Goal: Task Accomplishment & Management: Manage account settings

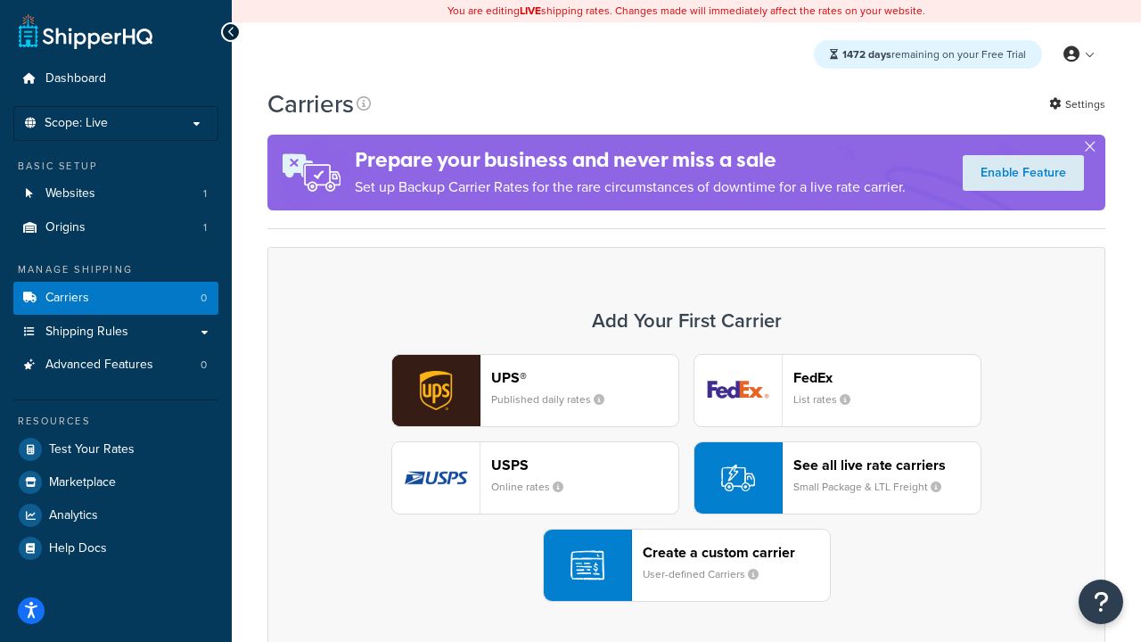
click at [687, 478] on div "UPS® Published daily rates FedEx List rates USPS Online rates See all live rate…" at bounding box center [686, 478] width 801 height 248
click at [887, 377] on header "FedEx" at bounding box center [887, 377] width 187 height 17
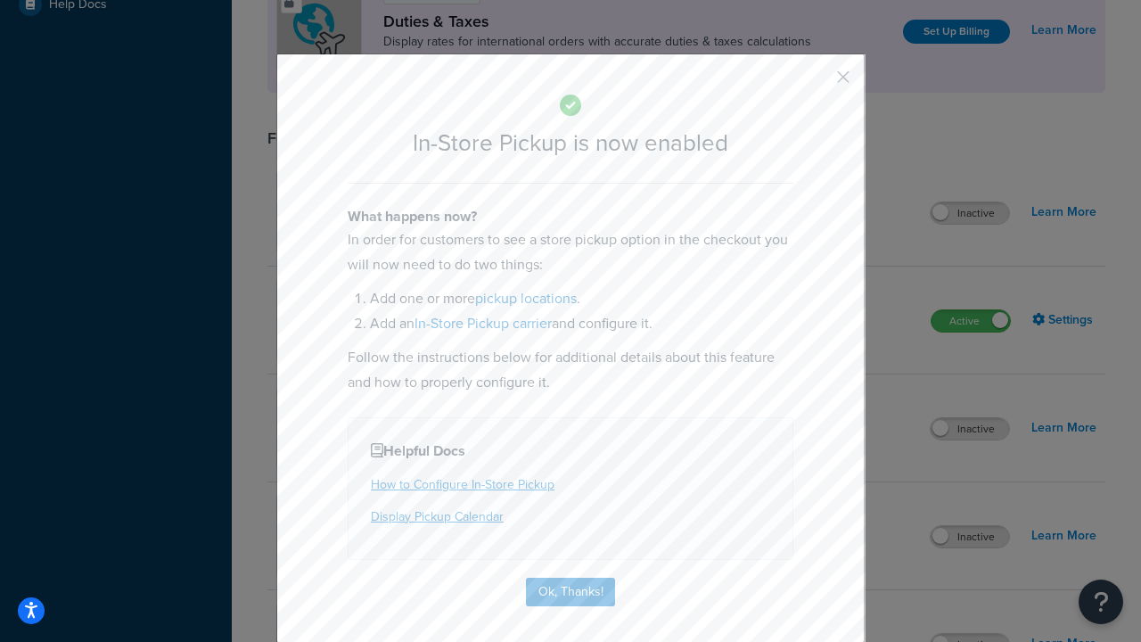
click at [817, 83] on button "button" at bounding box center [817, 83] width 4 height 4
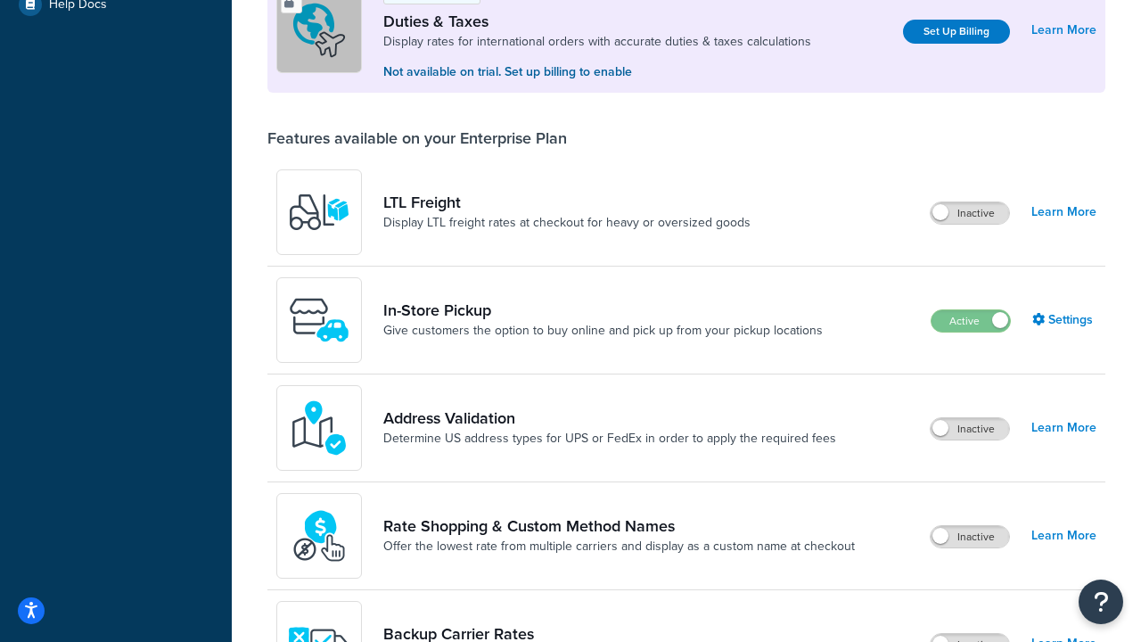
scroll to position [544, 0]
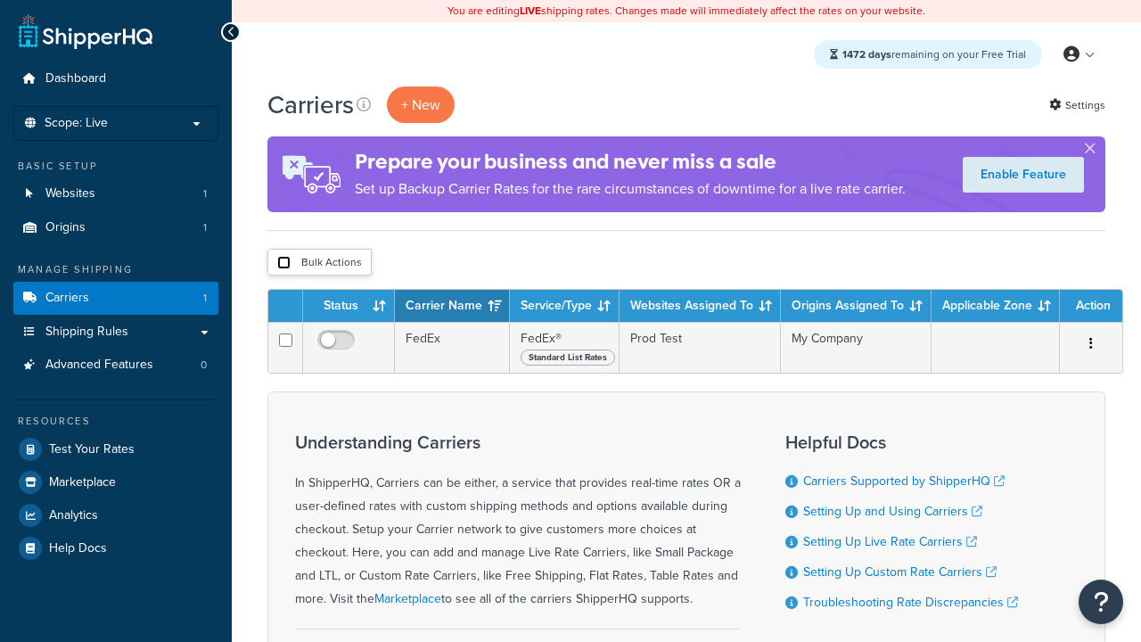
click at [284, 263] on input "checkbox" at bounding box center [283, 262] width 13 height 13
checkbox input "true"
click at [0, 0] on button "Delete" at bounding box center [0, 0] width 0 height 0
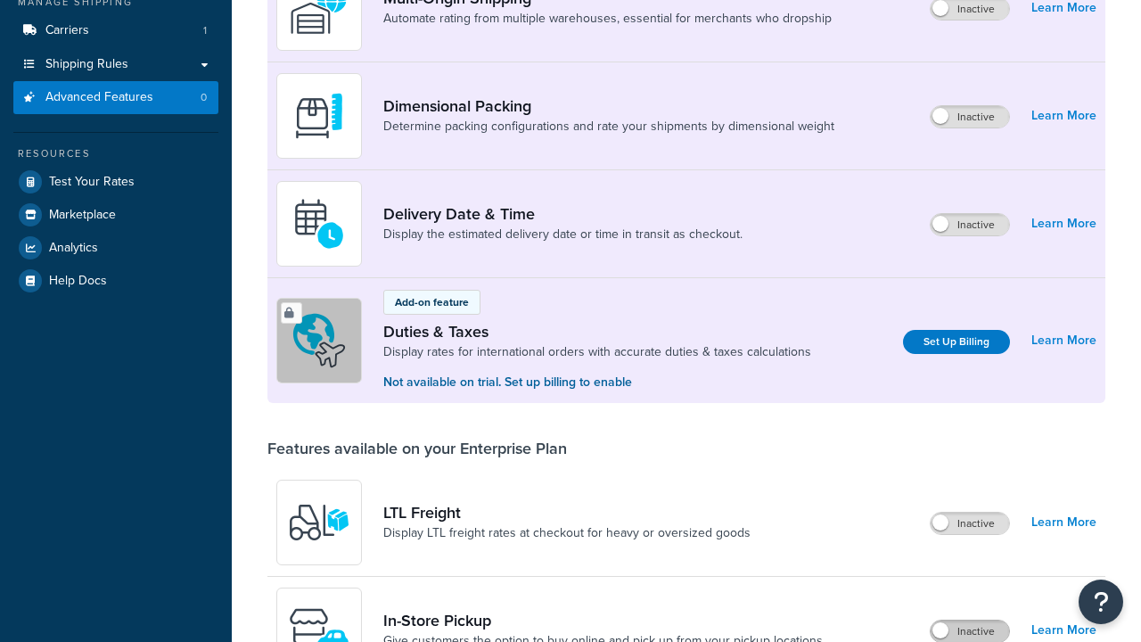
click at [970, 621] on label "Inactive" at bounding box center [970, 631] width 78 height 21
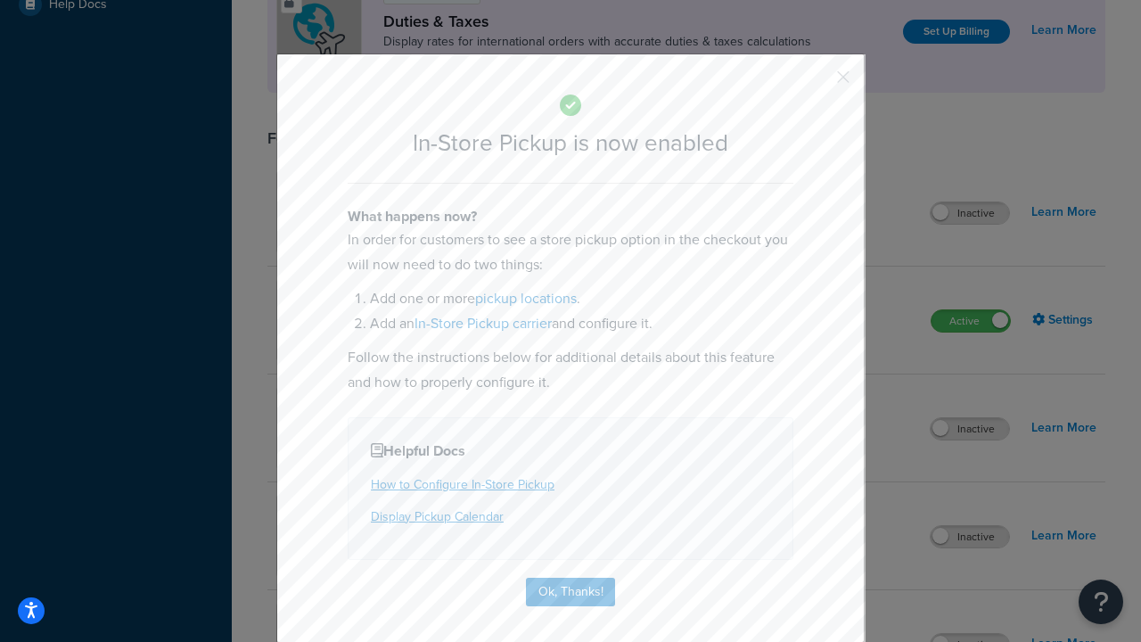
click at [817, 83] on button "button" at bounding box center [817, 83] width 4 height 4
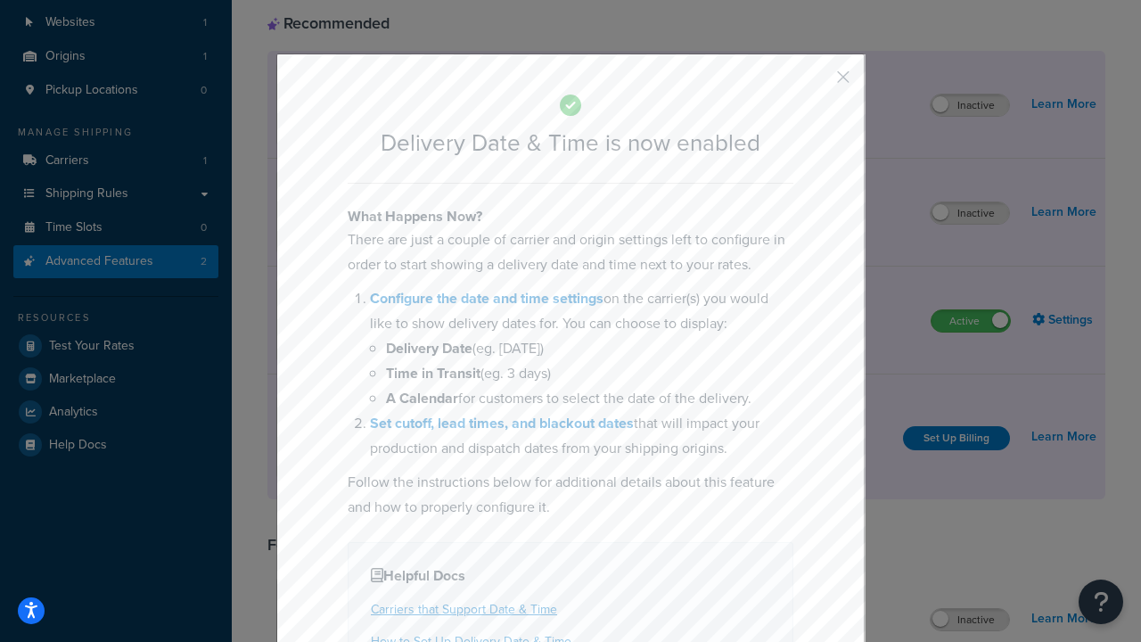
click at [817, 83] on button "button" at bounding box center [817, 83] width 4 height 4
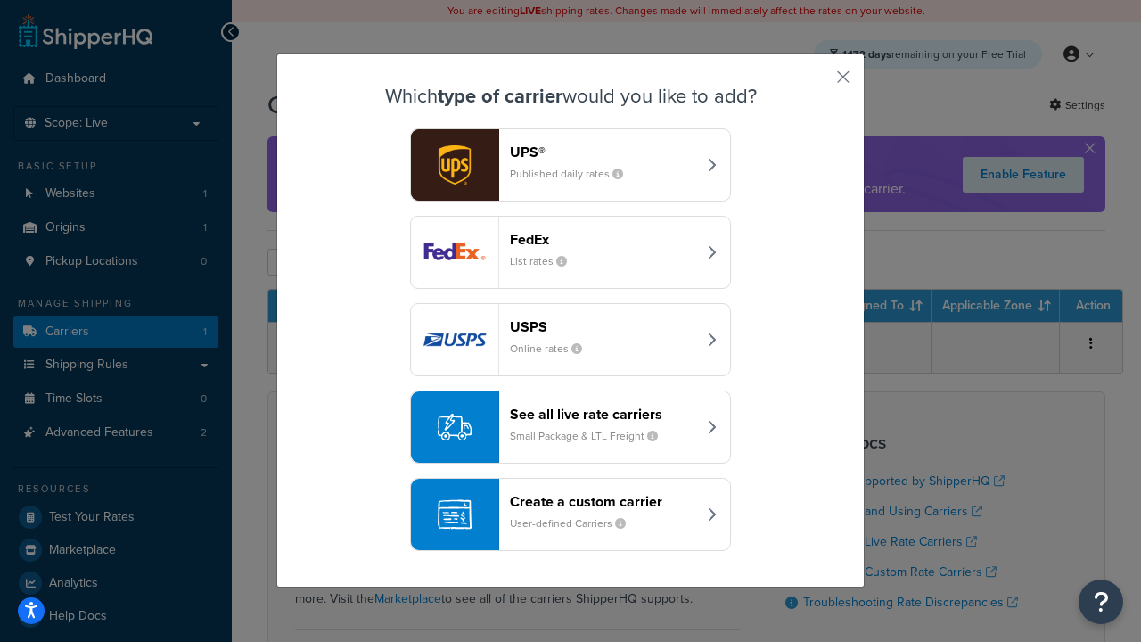
click at [571, 514] on div "Create a custom carrier User-defined Carriers" at bounding box center [603, 514] width 186 height 43
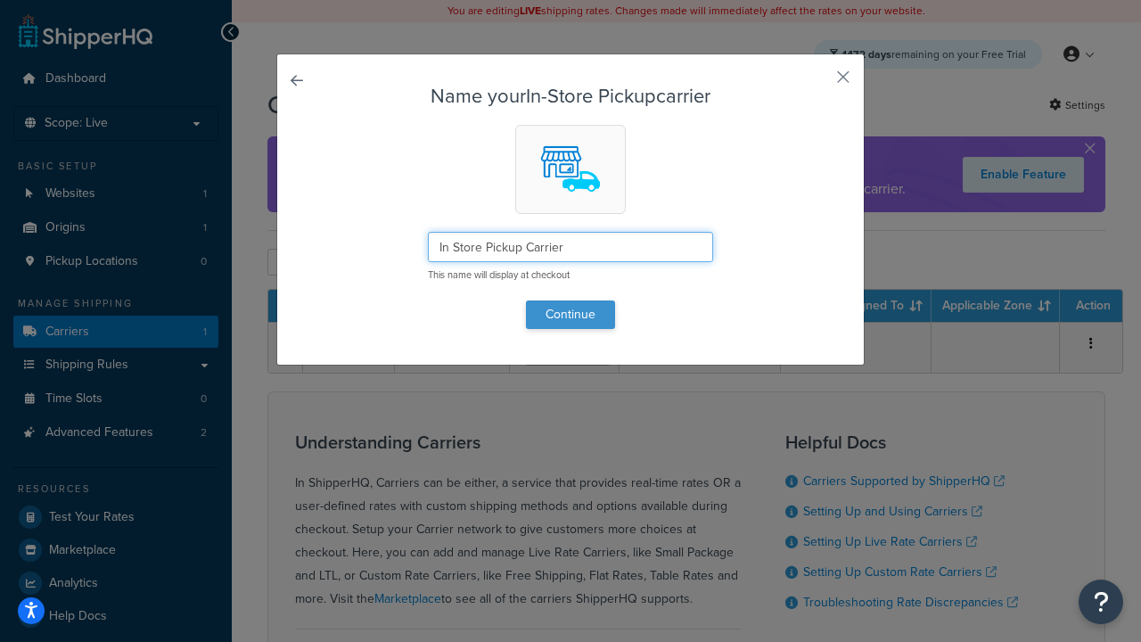
type input "In Store Pickup Carrier"
click at [571, 314] on button "Continue" at bounding box center [570, 314] width 89 height 29
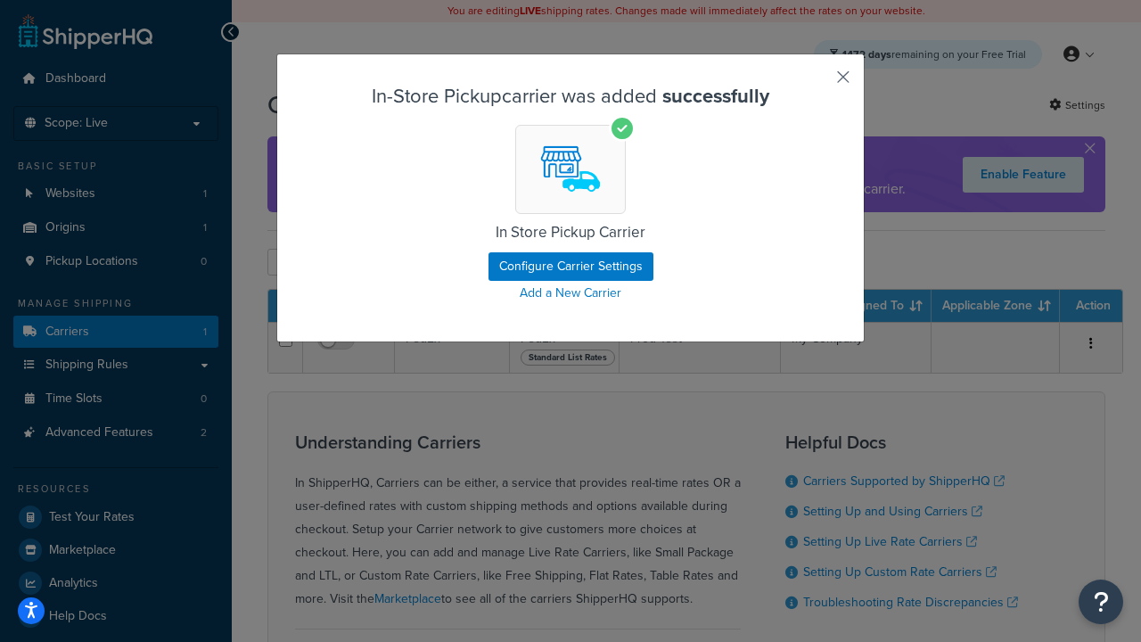
click at [817, 83] on button "button" at bounding box center [817, 83] width 4 height 4
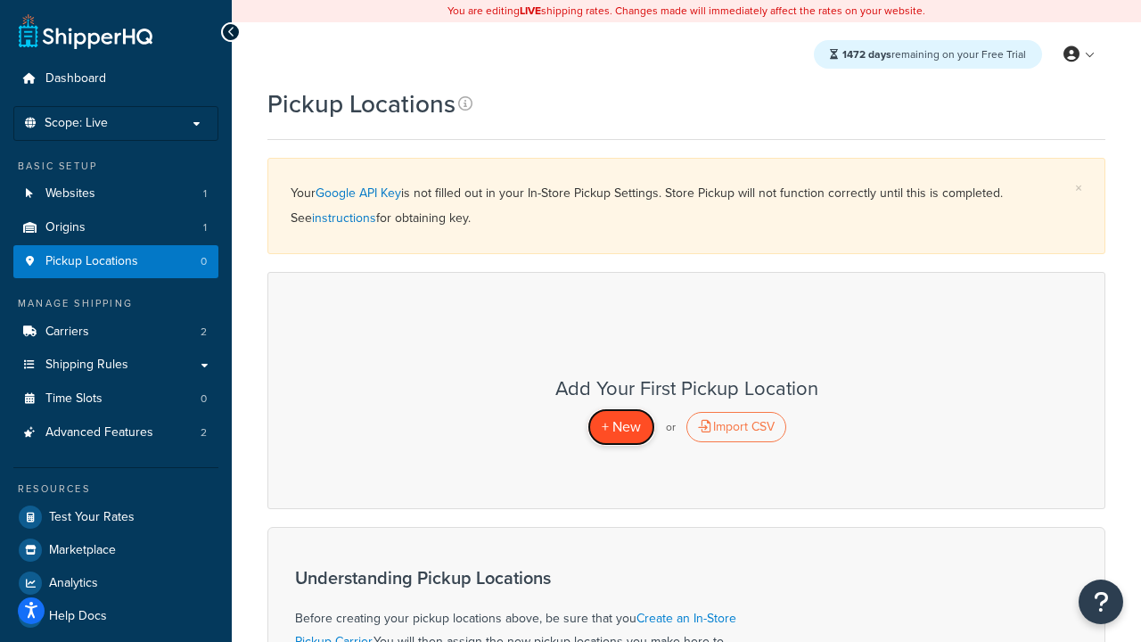
click at [621, 426] on span "+ New" at bounding box center [621, 426] width 39 height 21
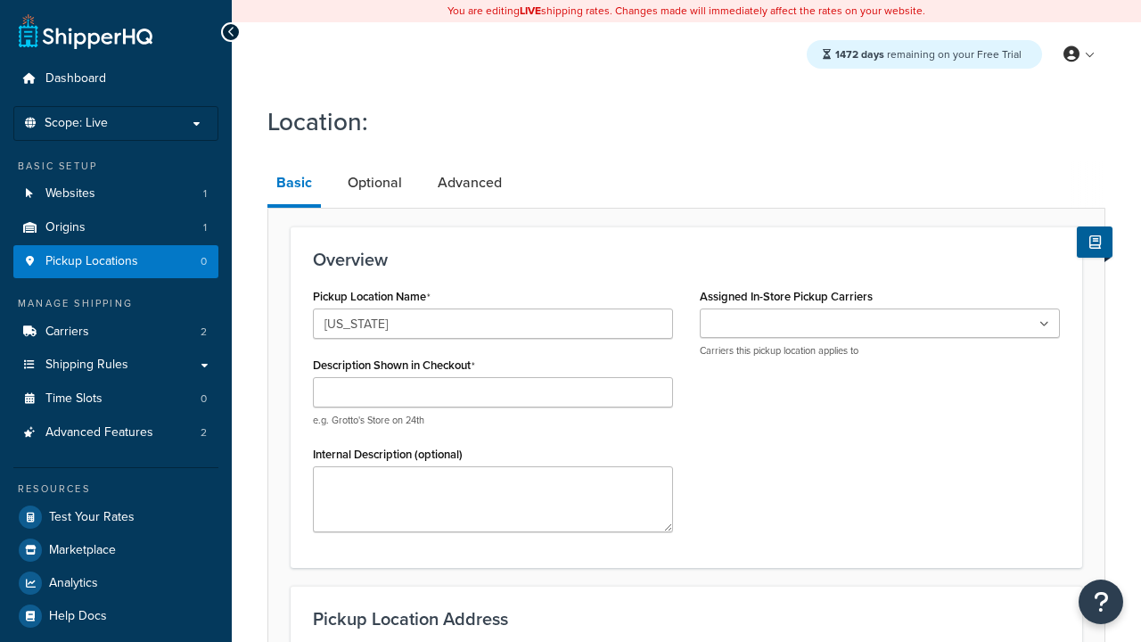
type input "[US_STATE]"
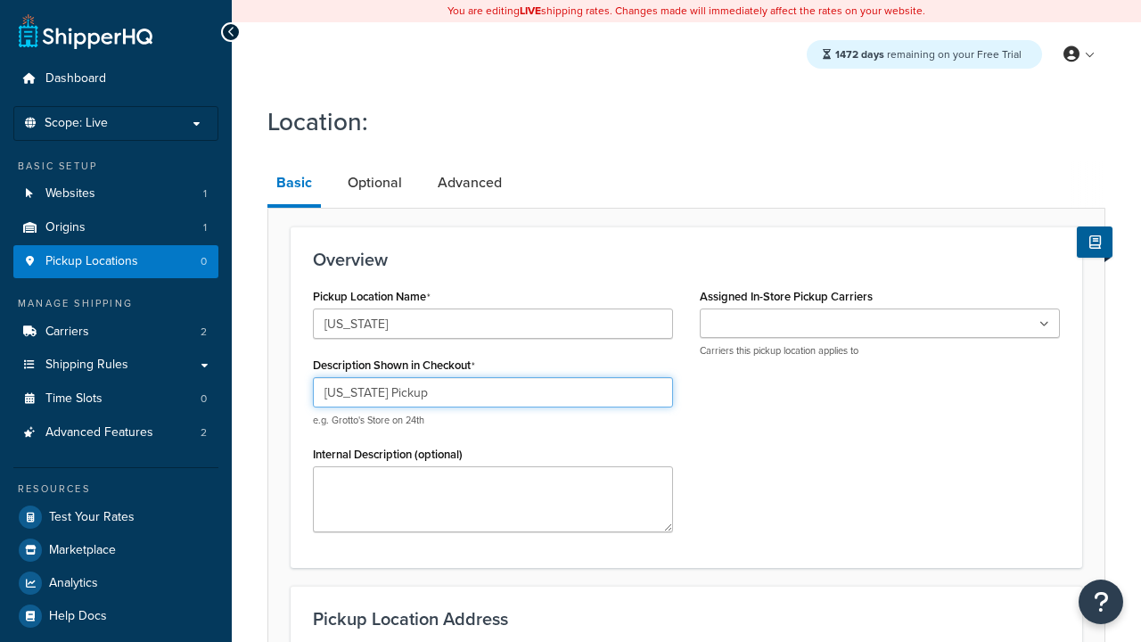
type input "California Pickup"
click at [880, 324] on ul at bounding box center [880, 323] width 360 height 29
type input "3385 Michelson Drive"
type input "Suite B"
type input "Irvine"
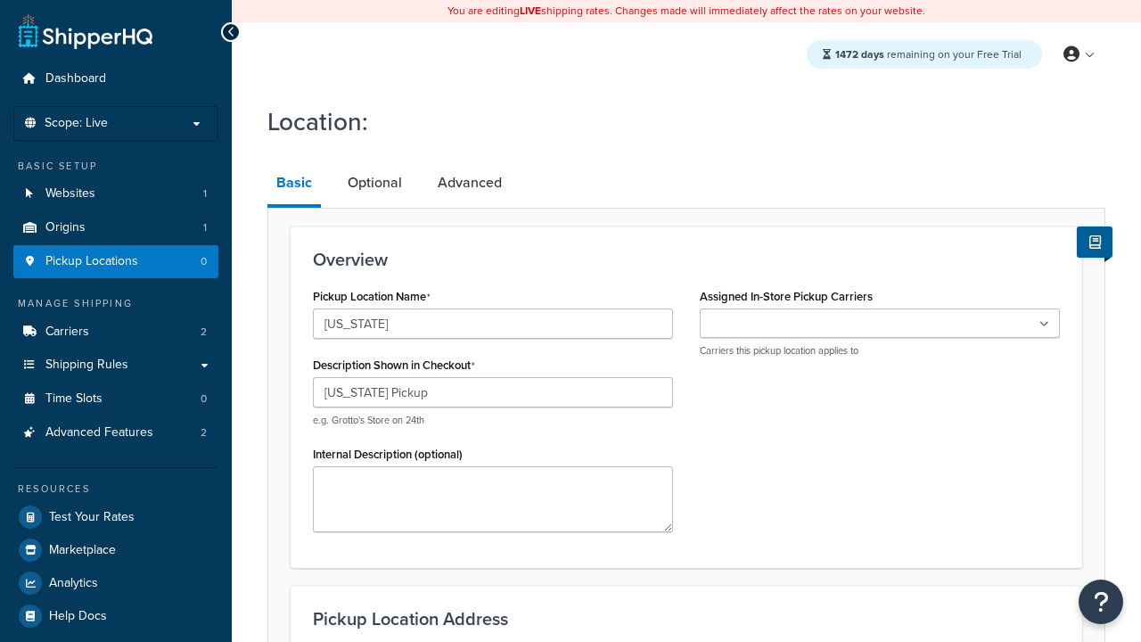
select select "5"
type input "Irvine"
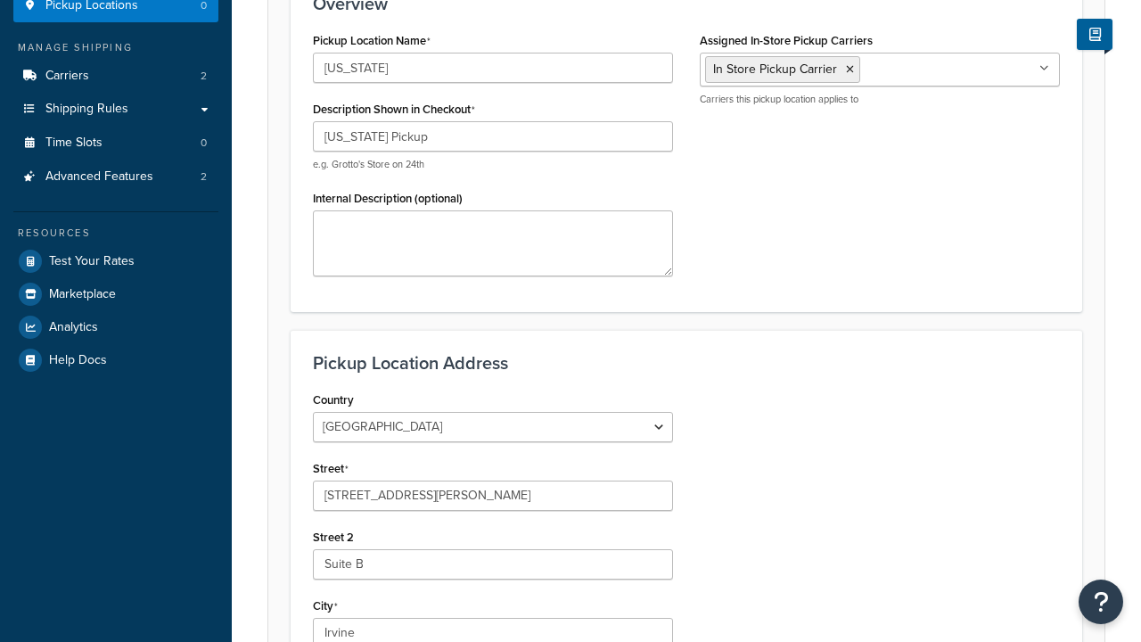
scroll to position [639, 0]
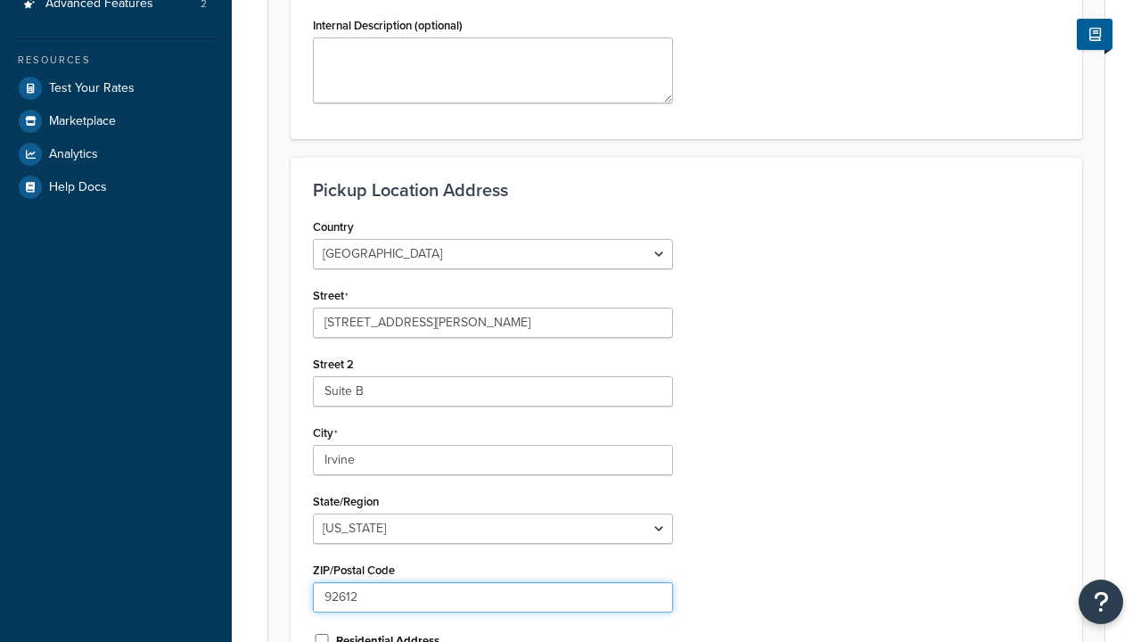
type input "92612"
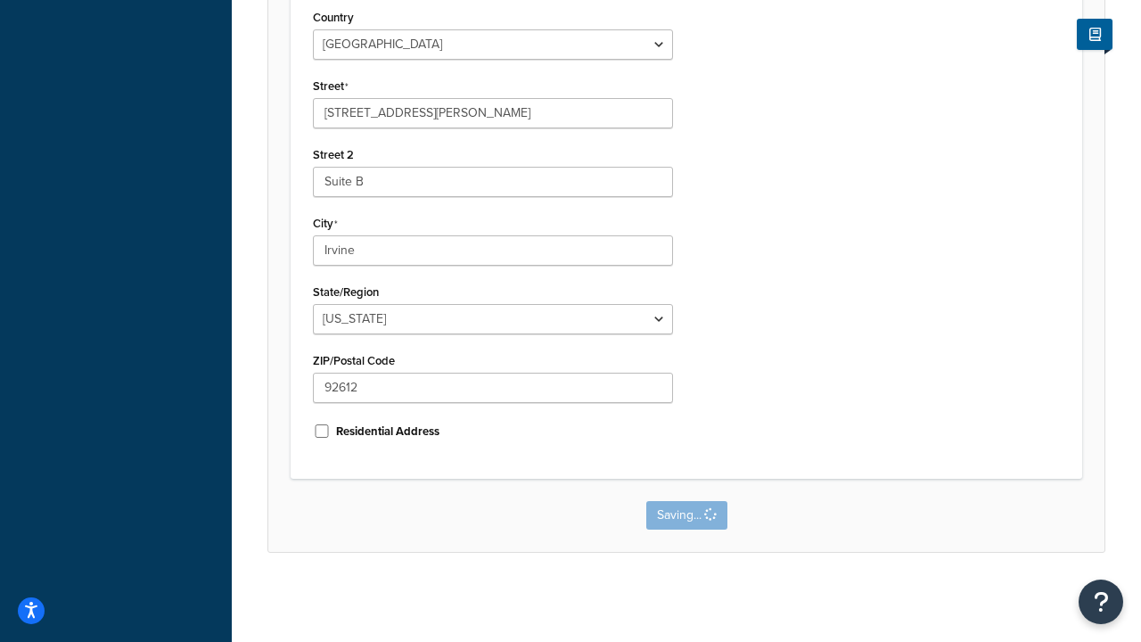
scroll to position [0, 0]
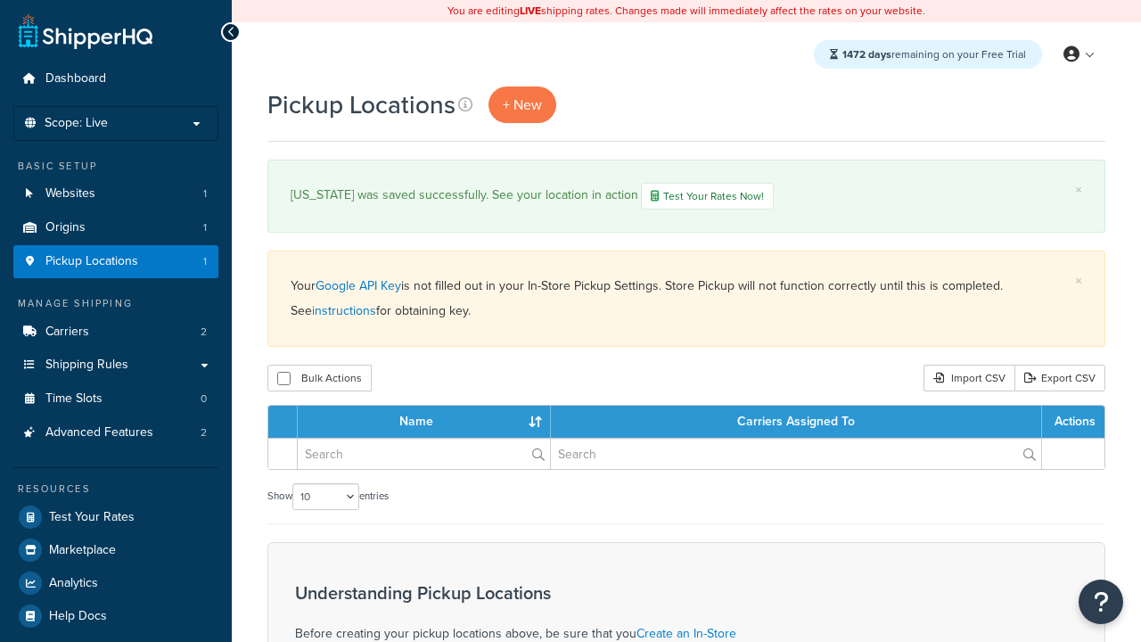
click at [424, 424] on th "Name" at bounding box center [424, 422] width 253 height 32
click at [796, 424] on th "Carriers Assigned To" at bounding box center [796, 422] width 491 height 32
click at [1074, 424] on th "Actions" at bounding box center [1073, 422] width 62 height 32
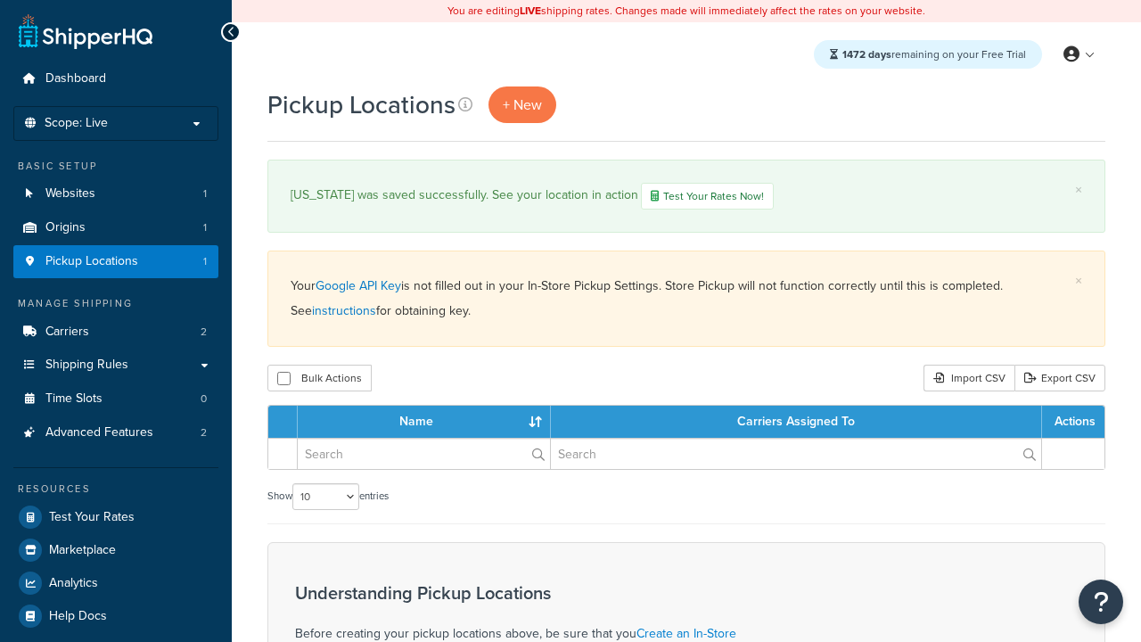
click at [1074, 424] on th "Actions" at bounding box center [1073, 422] width 62 height 32
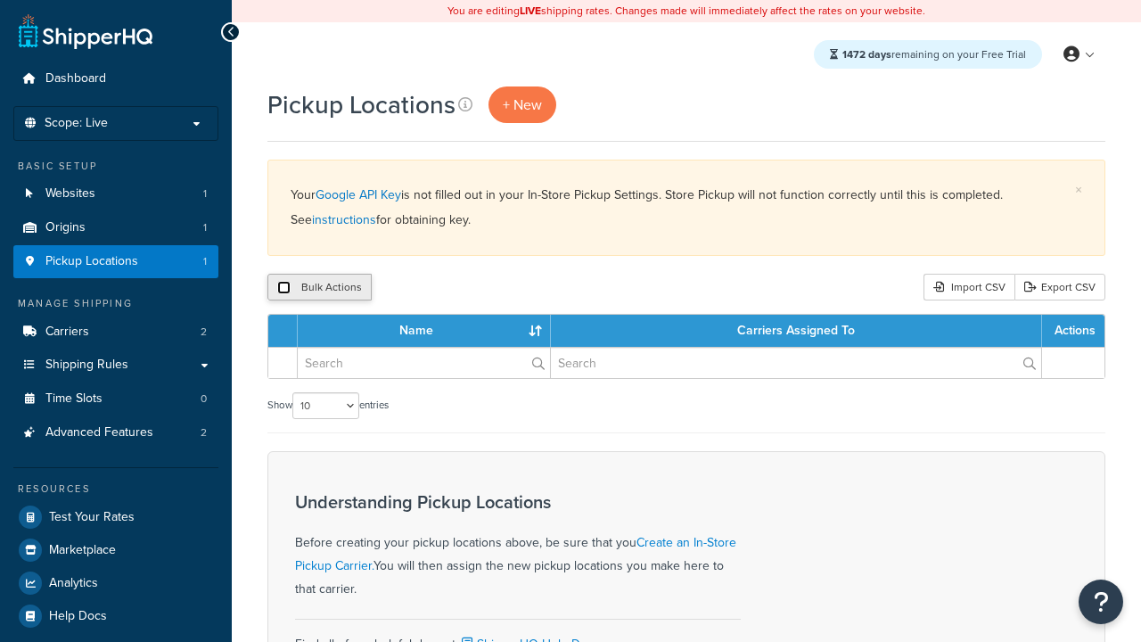
click at [284, 288] on input "checkbox" at bounding box center [283, 287] width 13 height 13
checkbox input "true"
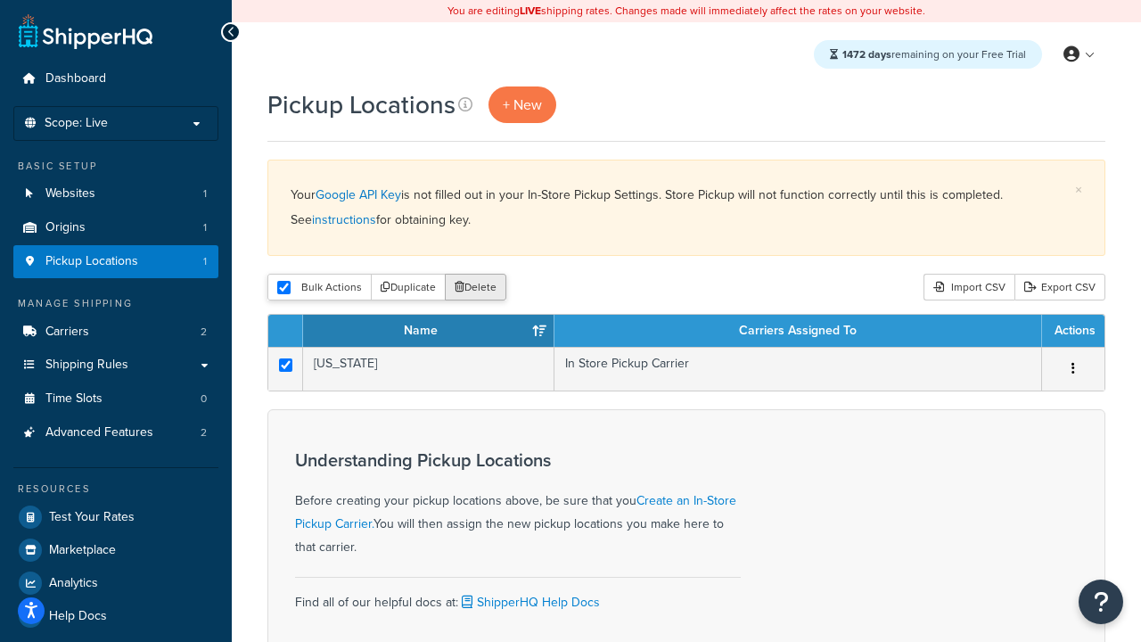
click at [480, 288] on button "Delete" at bounding box center [476, 287] width 62 height 27
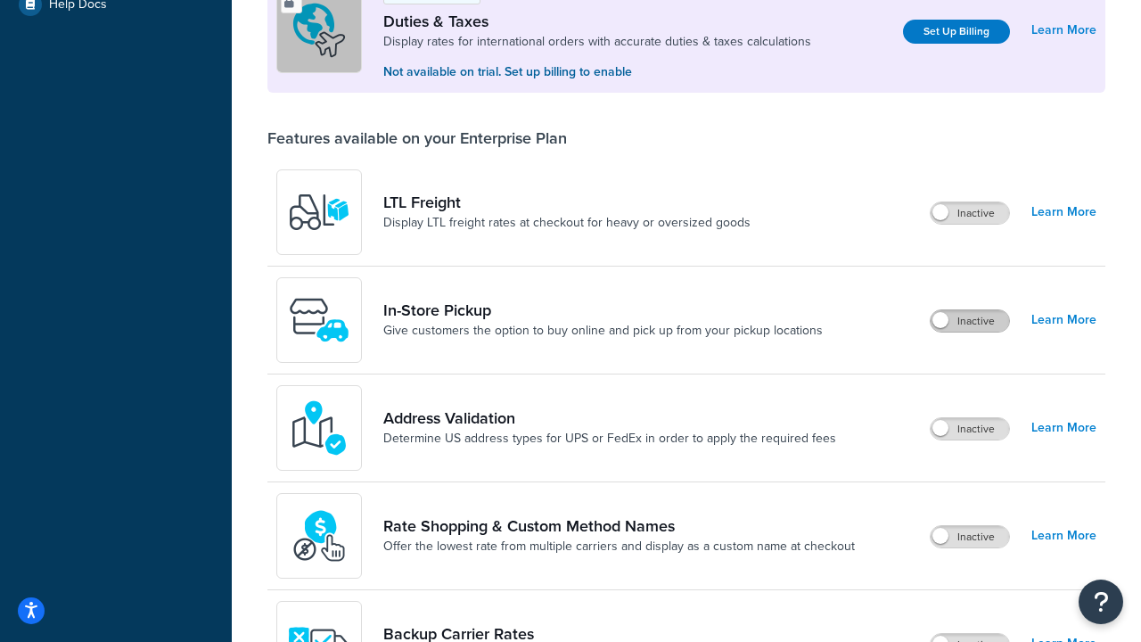
scroll to position [544, 0]
